Goal: Browse casually

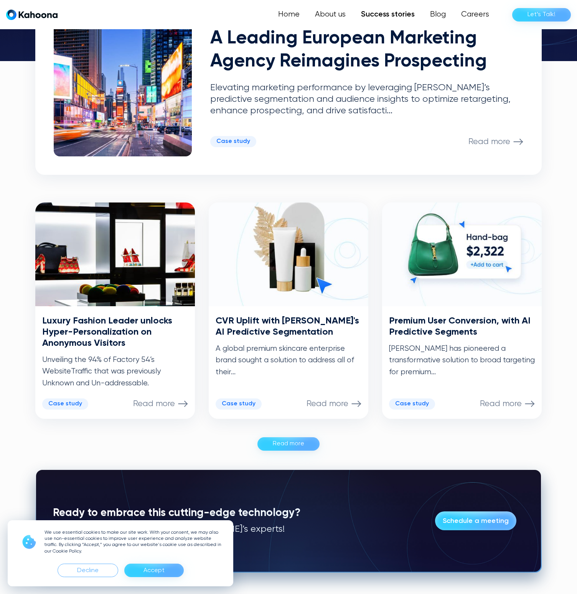
scroll to position [221, 0]
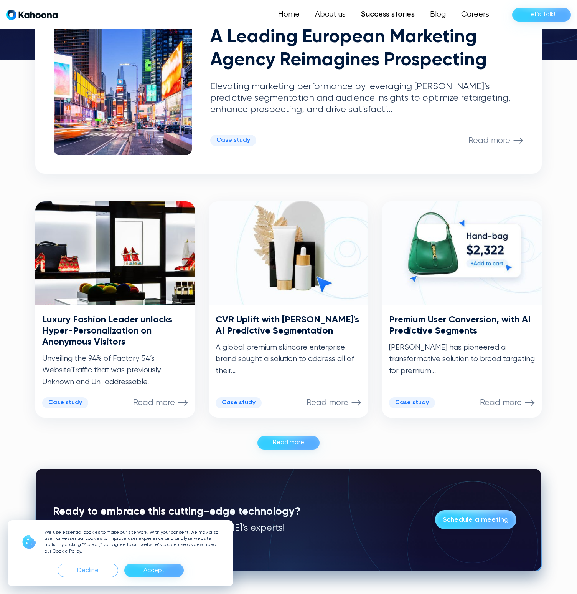
click at [154, 572] on div "Accept" at bounding box center [154, 570] width 21 height 12
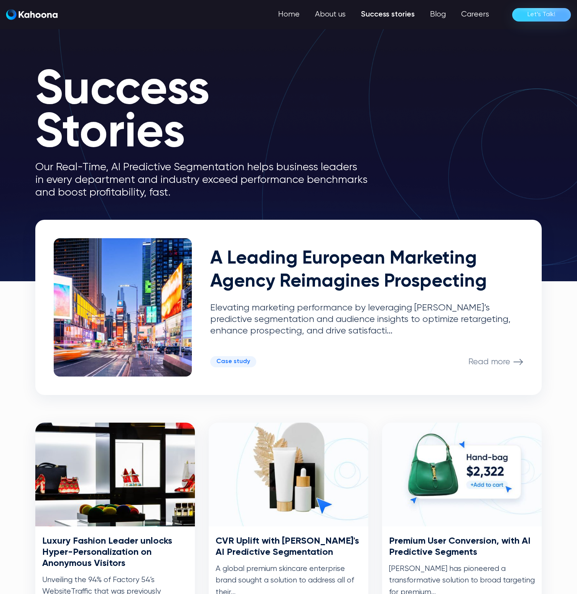
scroll to position [0, 0]
click at [289, 12] on link "Home" at bounding box center [290, 14] width 36 height 15
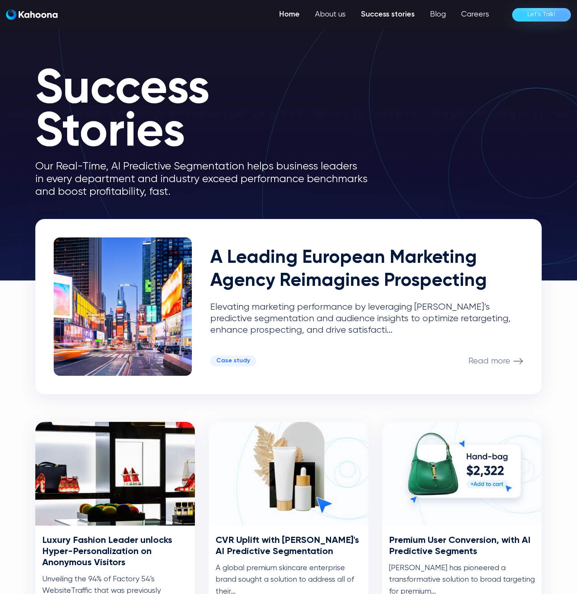
click at [281, 13] on link "Home" at bounding box center [290, 14] width 36 height 15
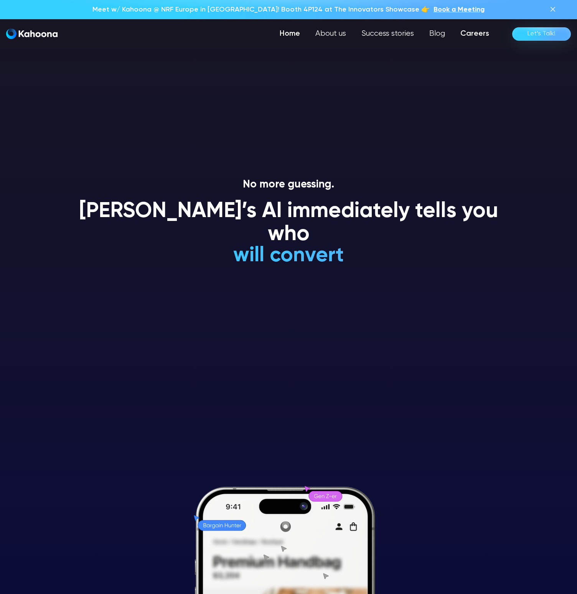
click at [464, 40] on link "Careers" at bounding box center [475, 33] width 44 height 15
drag, startPoint x: 427, startPoint y: 124, endPoint x: 426, endPoint y: 120, distance: 3.9
click at [427, 124] on section "No more guessing. [PERSON_NAME]’s AI immediately tells you who will convert wil…" at bounding box center [288, 297] width 577 height 594
